Goal: Task Accomplishment & Management: Use online tool/utility

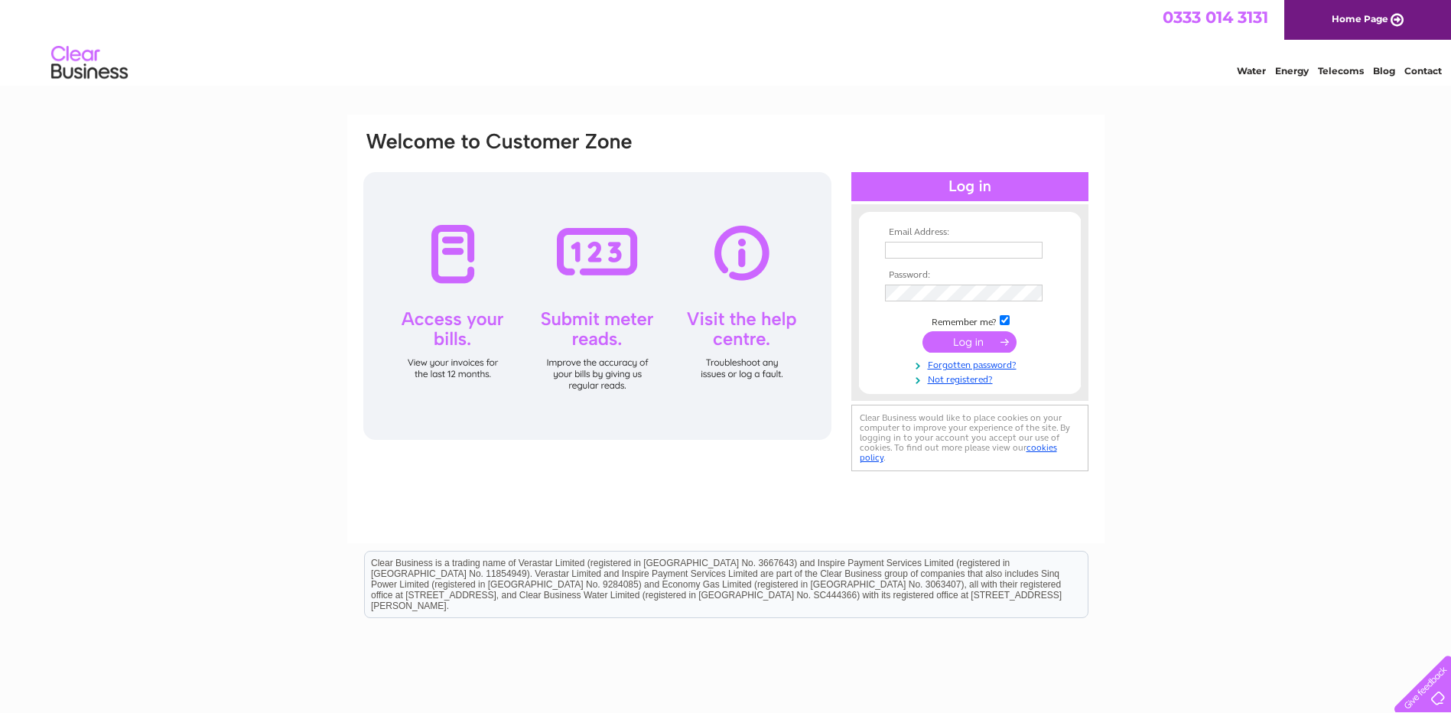
type input "ben@gcnursery.co.uk"
click at [974, 345] on input "submit" at bounding box center [969, 341] width 94 height 21
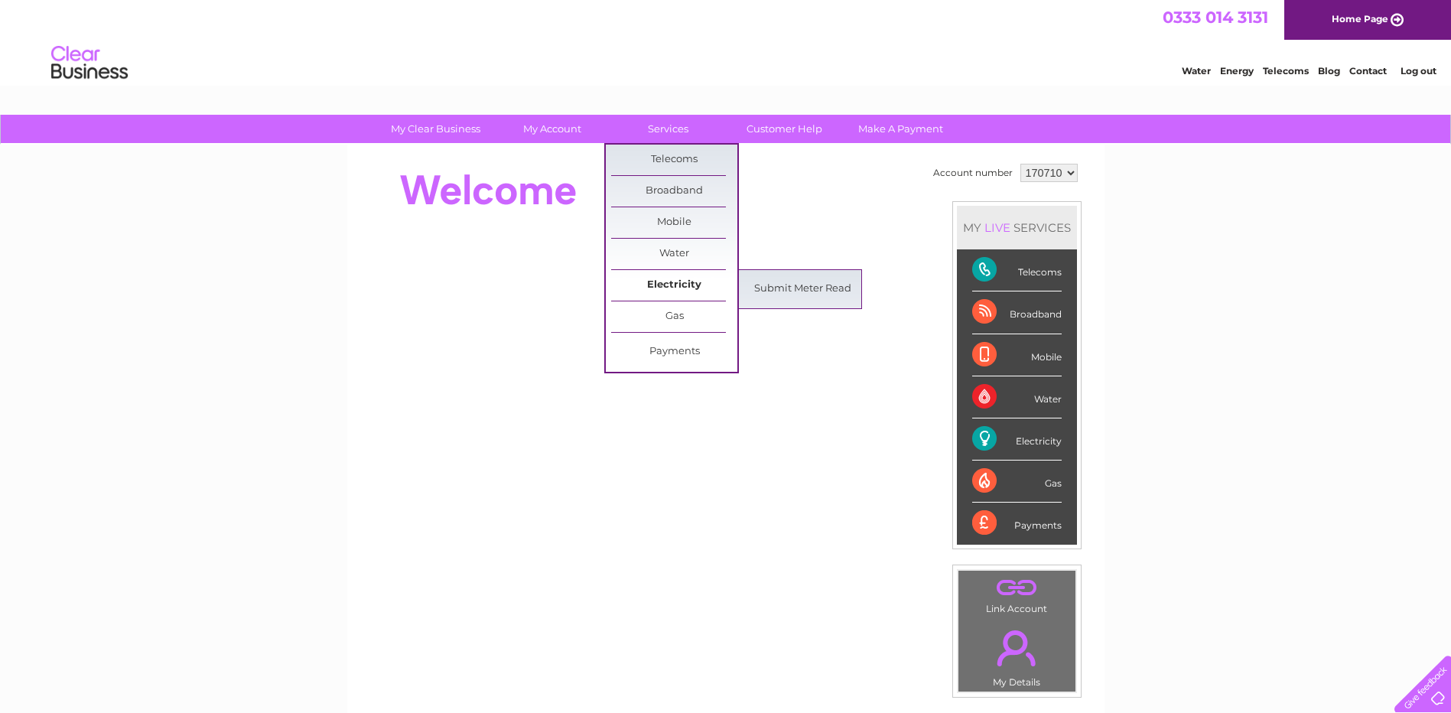
click at [674, 280] on link "Electricity" at bounding box center [674, 285] width 126 height 31
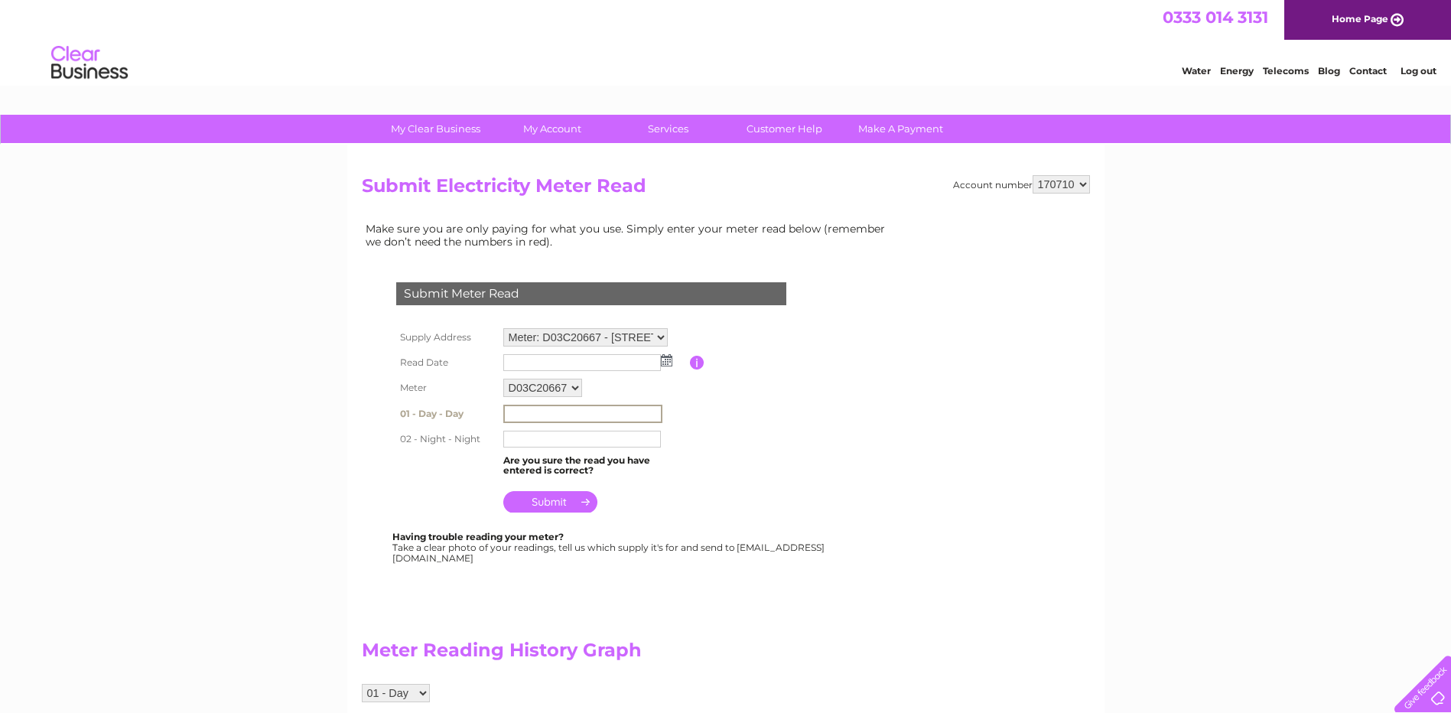
click at [528, 415] on input "text" at bounding box center [582, 414] width 159 height 18
